Goal: Task Accomplishment & Management: Use online tool/utility

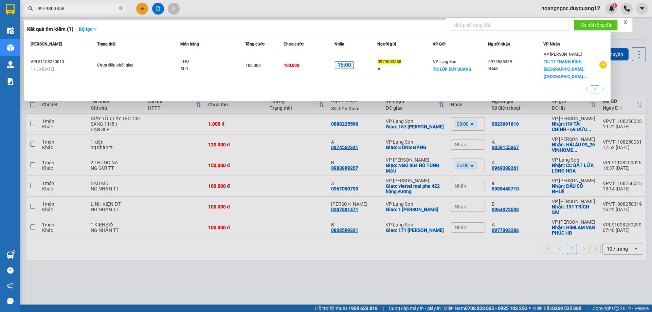
click at [532, 264] on div at bounding box center [326, 156] width 652 height 312
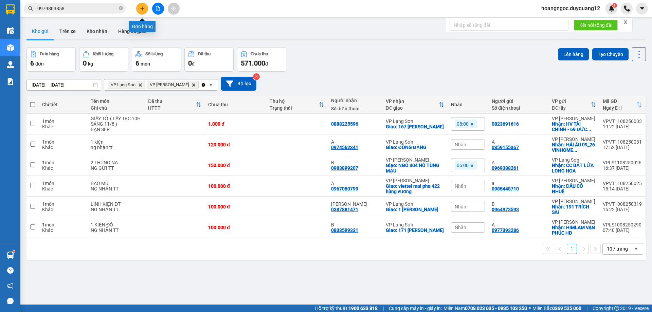
click at [140, 8] on icon "plus" at bounding box center [142, 8] width 5 height 5
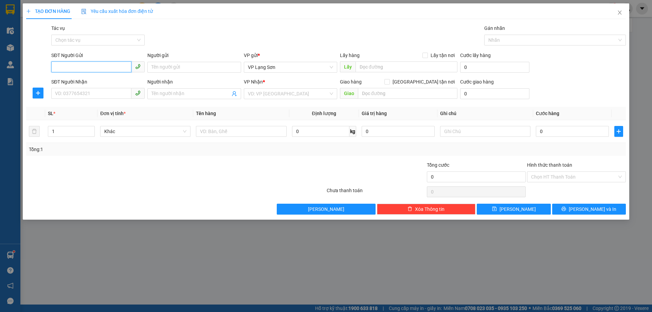
paste input "0847622999"
click at [55, 65] on input "0847622999" at bounding box center [91, 66] width 80 height 11
click at [94, 69] on input "0847622999" at bounding box center [91, 66] width 80 height 11
type input "0847622999"
click at [621, 13] on icon "close" at bounding box center [619, 12] width 5 height 5
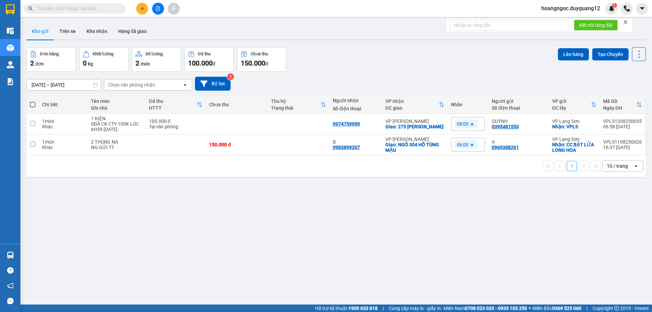
paste input "0847622999"
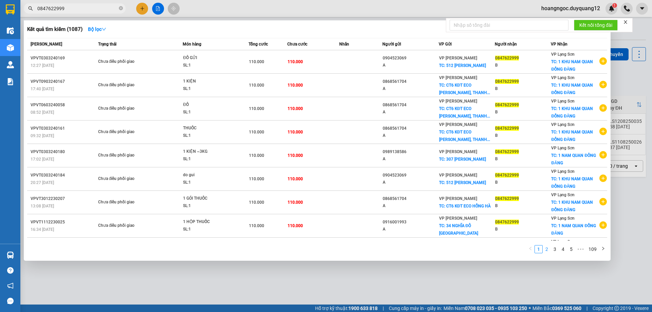
type input "0847622999"
click at [546, 252] on link "2" at bounding box center [546, 248] width 7 height 7
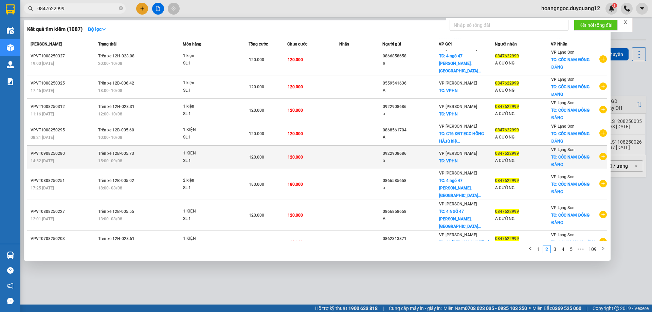
scroll to position [44, 0]
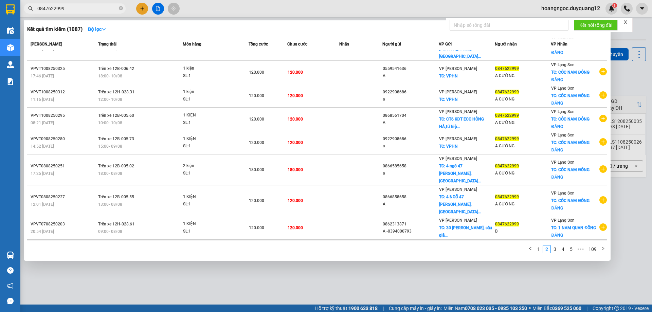
click at [599, 247] on icon "plus-circle" at bounding box center [602, 250] width 7 height 7
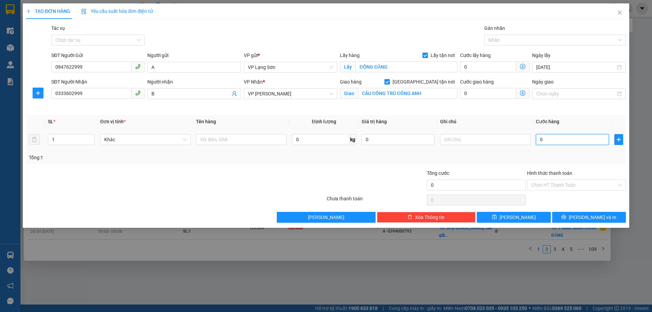
click at [556, 139] on input "0" at bounding box center [572, 139] width 73 height 11
type input "1"
type input "12"
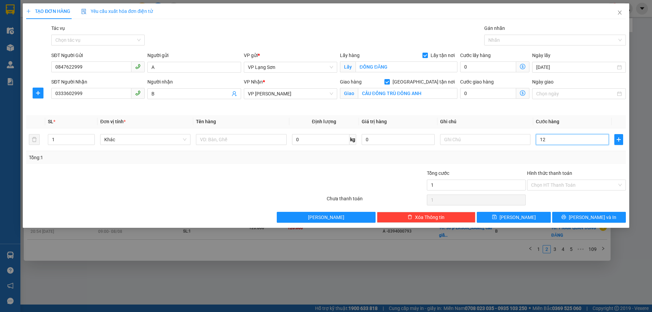
type input "12"
type input "120"
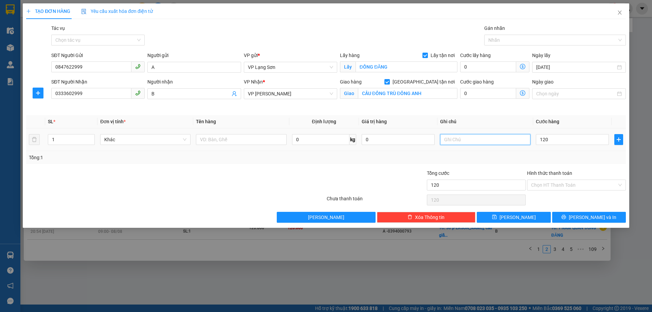
type input "120.000"
click at [473, 137] on input "text" at bounding box center [485, 139] width 90 height 11
type input "NHẬN TT"
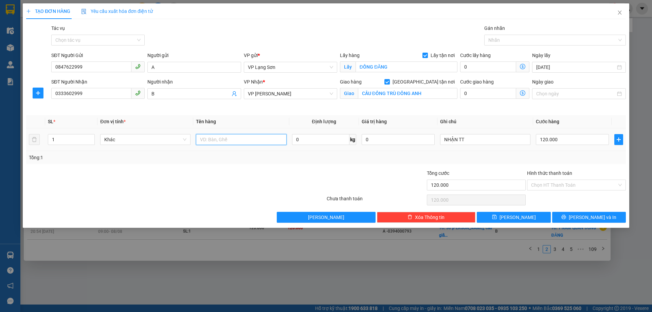
click at [255, 141] on input "text" at bounding box center [241, 139] width 90 height 11
type input "1 THÙNG XỐP"
click at [516, 216] on span "[PERSON_NAME]" at bounding box center [517, 217] width 36 height 7
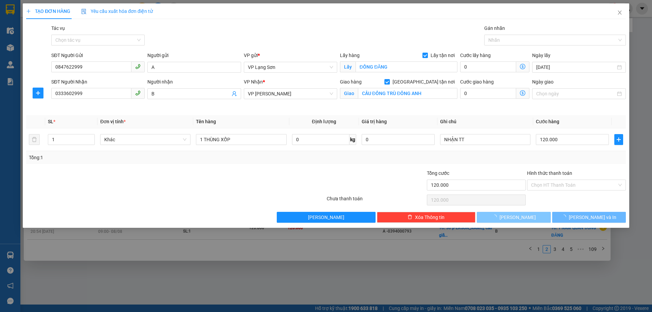
checkbox input "false"
type input "0"
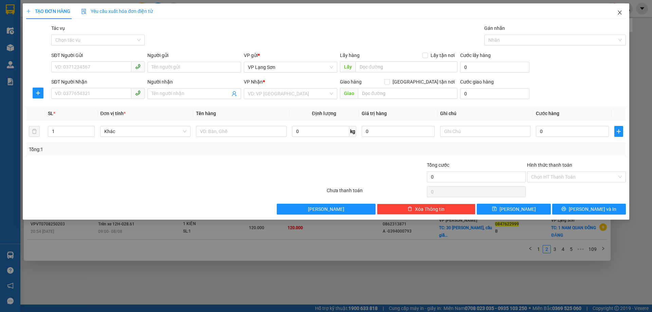
click at [619, 12] on icon "close" at bounding box center [619, 12] width 5 height 5
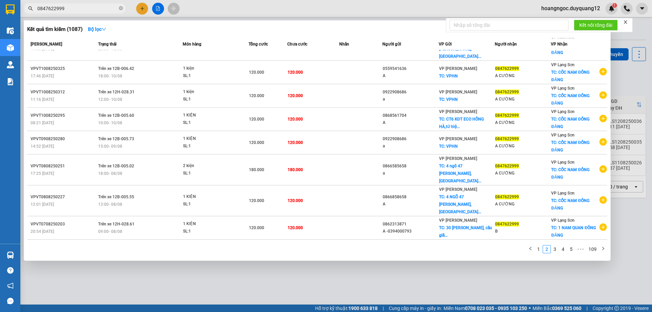
click at [466, 280] on div at bounding box center [326, 156] width 652 height 312
